Goal: Information Seeking & Learning: Learn about a topic

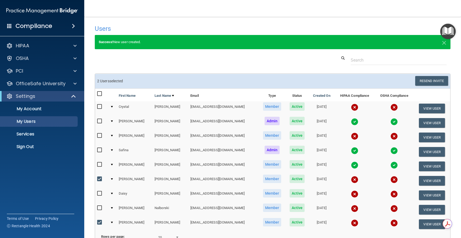
select select "20"
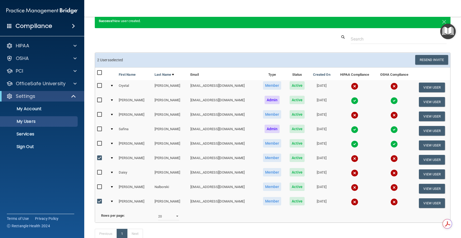
scroll to position [59, 0]
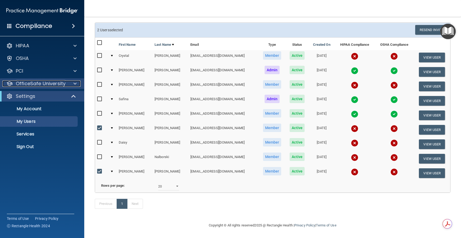
click at [23, 81] on p "OfficeSafe University" at bounding box center [41, 84] width 50 height 6
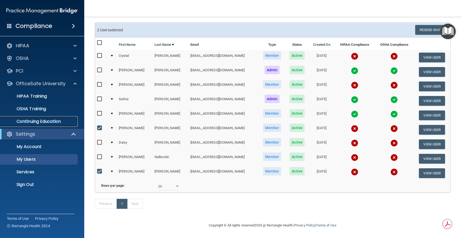
click at [34, 119] on p "Continuing Education" at bounding box center [39, 121] width 72 height 5
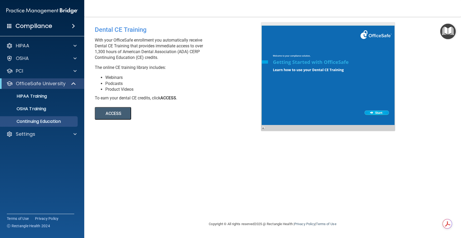
click at [114, 114] on button "ACCESS" at bounding box center [113, 113] width 36 height 13
click at [16, 45] on p "HIPAA" at bounding box center [22, 46] width 13 height 6
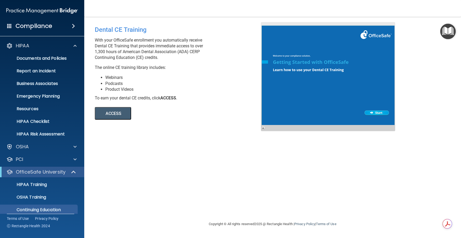
click at [10, 26] on span at bounding box center [9, 25] width 5 height 5
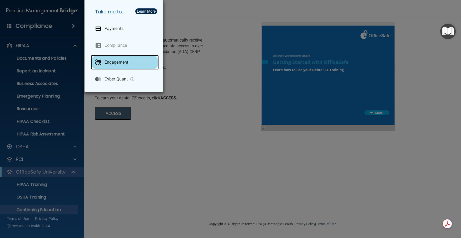
click at [125, 61] on p "Engagement" at bounding box center [117, 62] width 24 height 5
